Goal: Navigation & Orientation: Find specific page/section

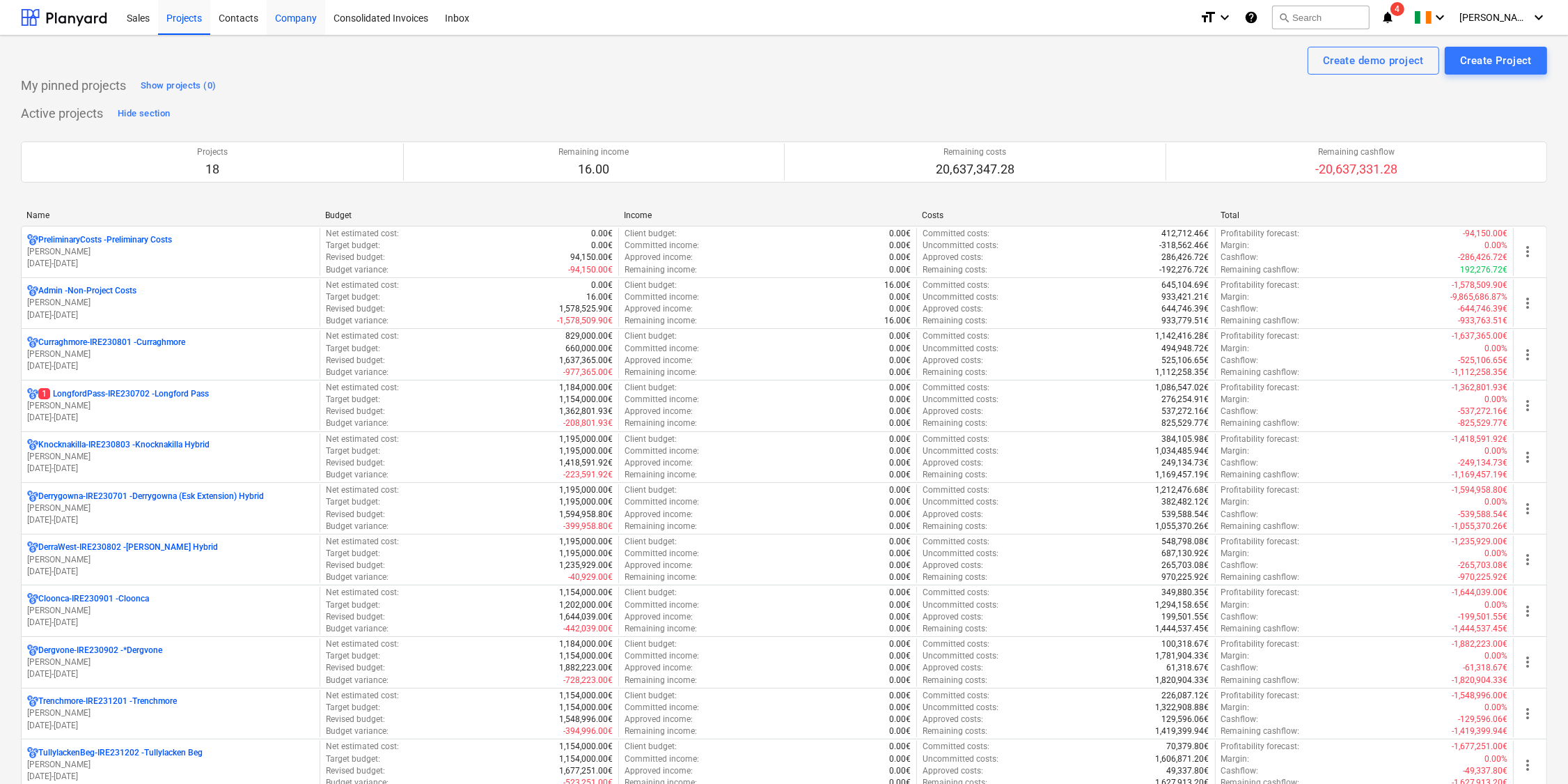
click at [289, 15] on div "Company" at bounding box center [295, 16] width 59 height 36
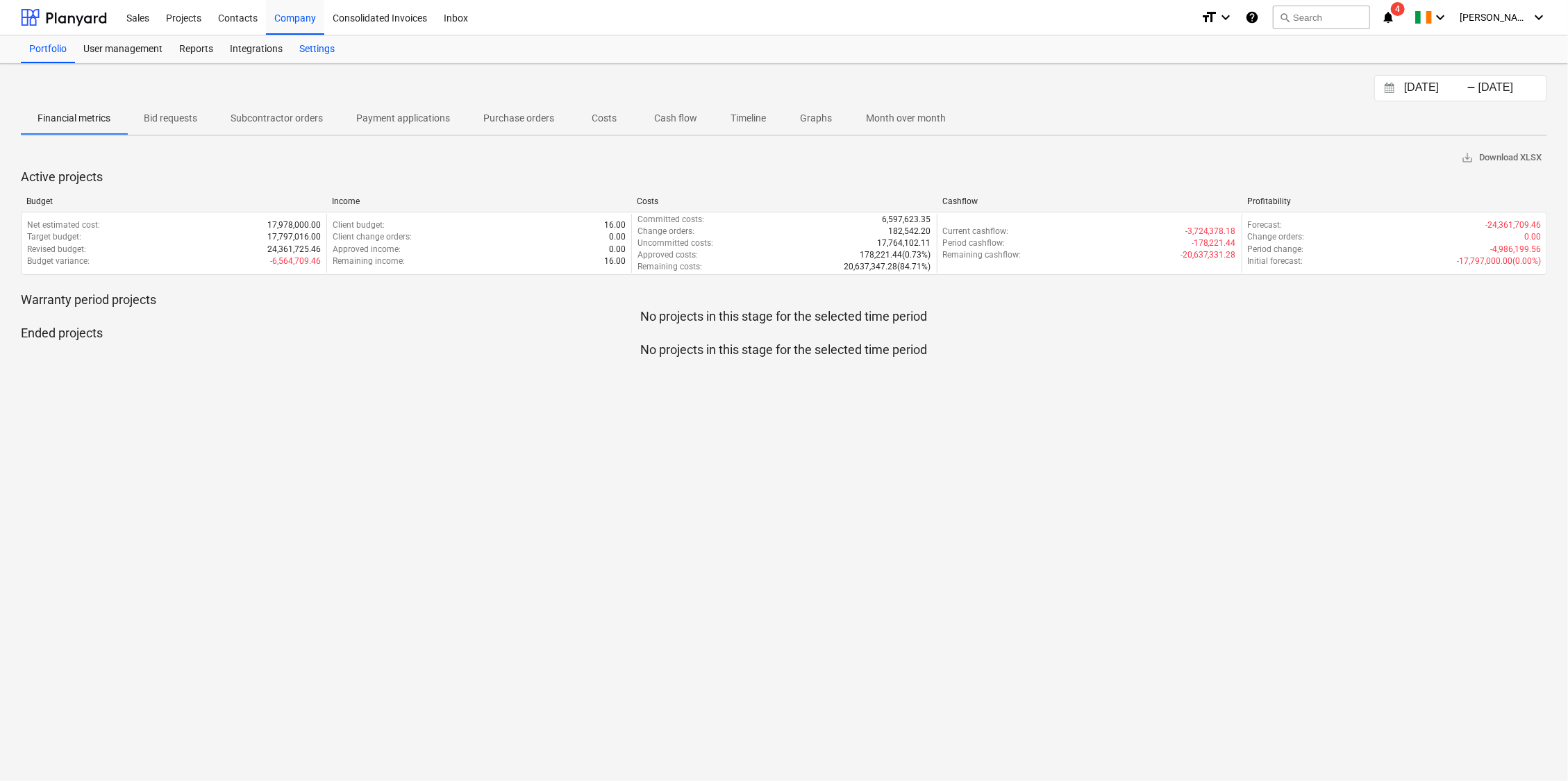
click at [318, 46] on div "Settings" at bounding box center [316, 49] width 52 height 28
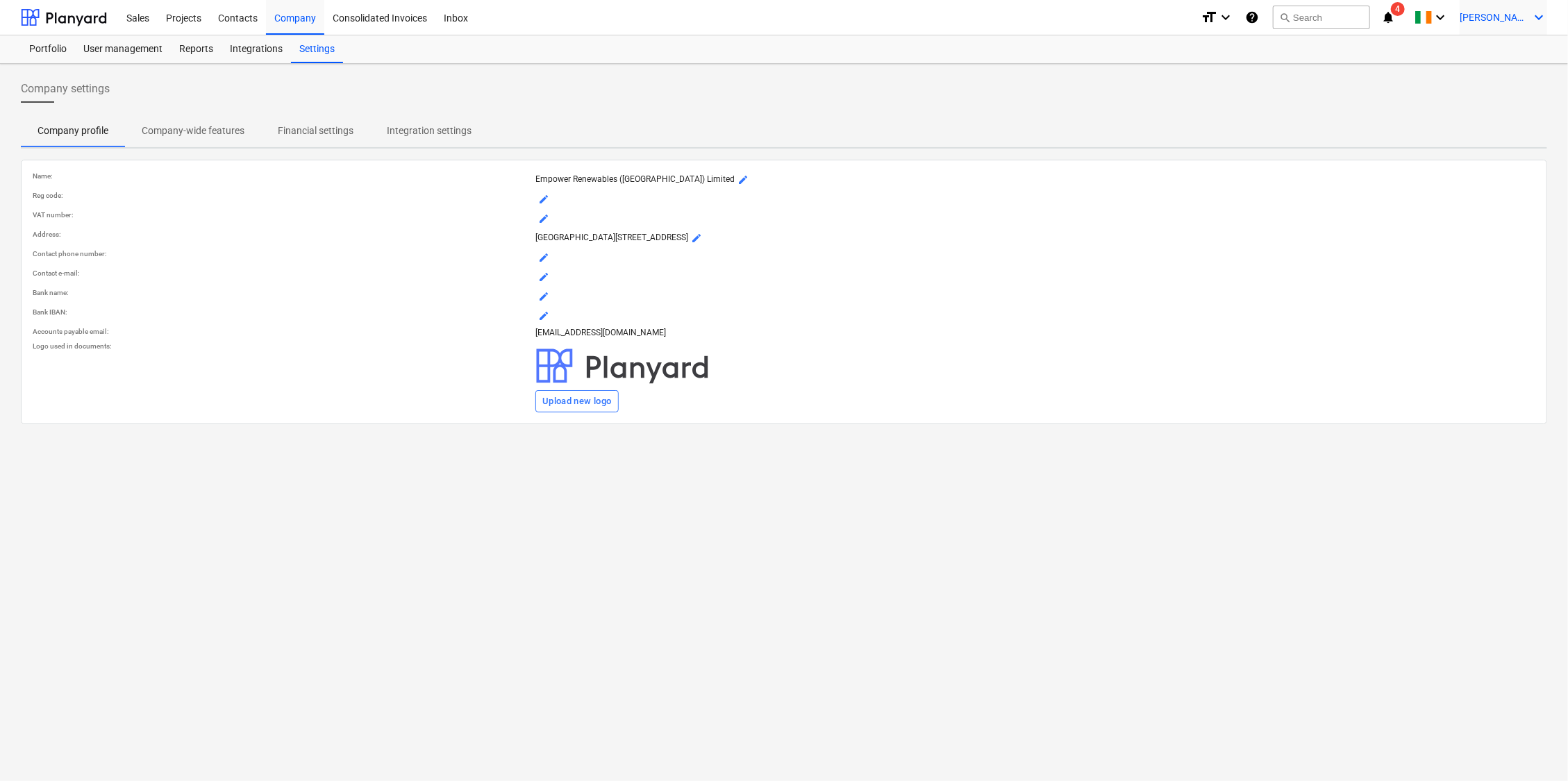
click at [1521, 13] on span "[PERSON_NAME]" at bounding box center [1494, 17] width 69 height 12
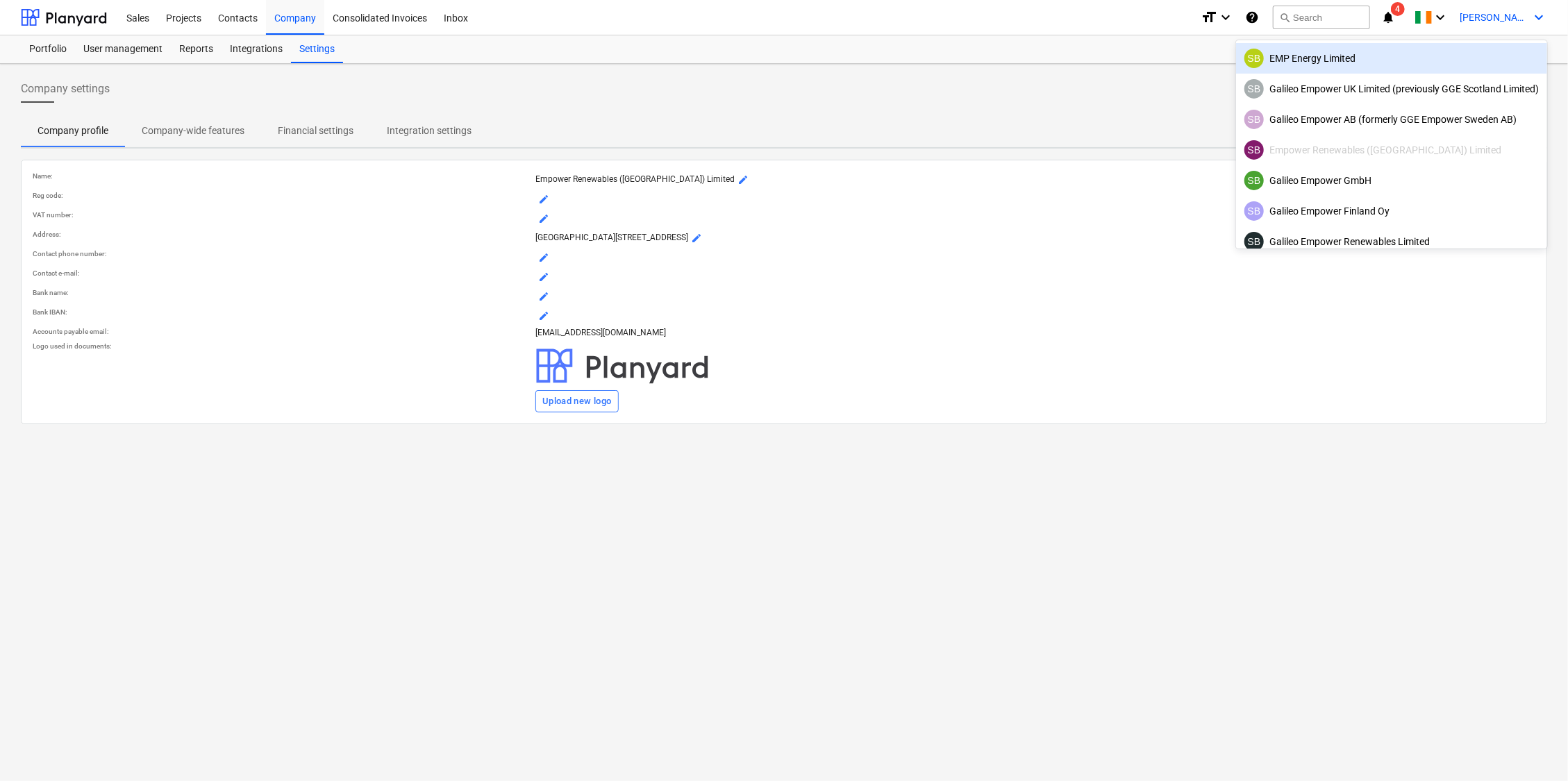
click at [1298, 63] on div "SB EMP Energy Limited" at bounding box center [1391, 59] width 294 height 19
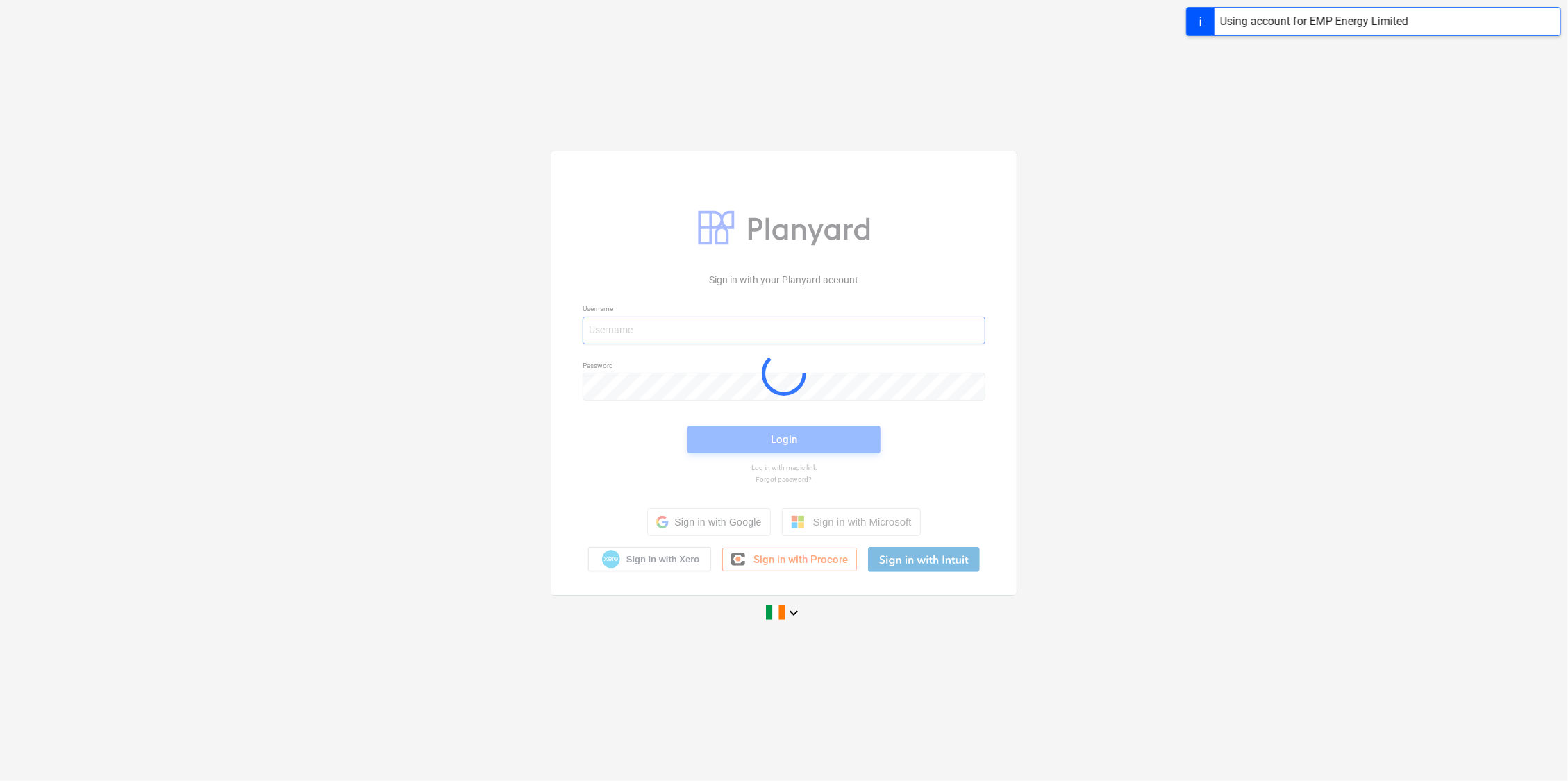
type input "[EMAIL_ADDRESS][DOMAIN_NAME]"
